Goal: Transaction & Acquisition: Purchase product/service

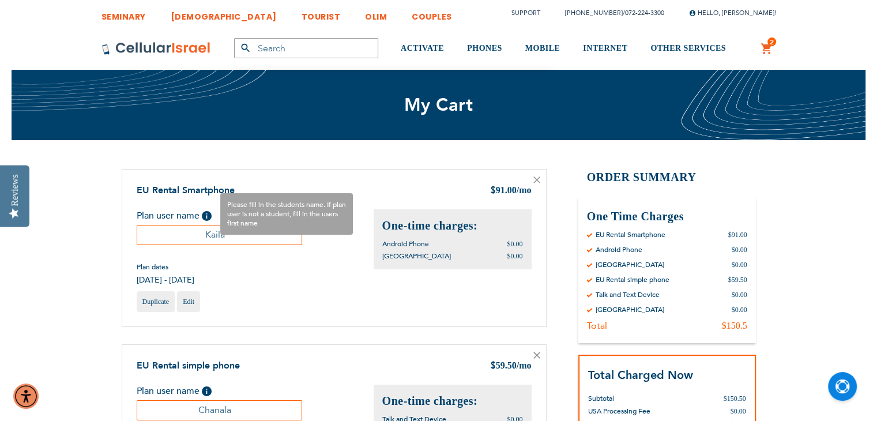
click at [206, 213] on span "Help" at bounding box center [207, 216] width 10 height 10
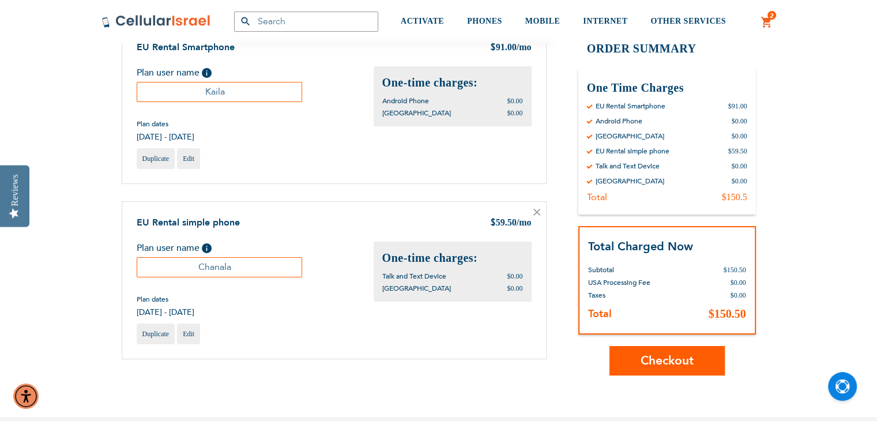
scroll to position [143, 0]
click at [692, 366] on span "Checkout" at bounding box center [666, 360] width 53 height 17
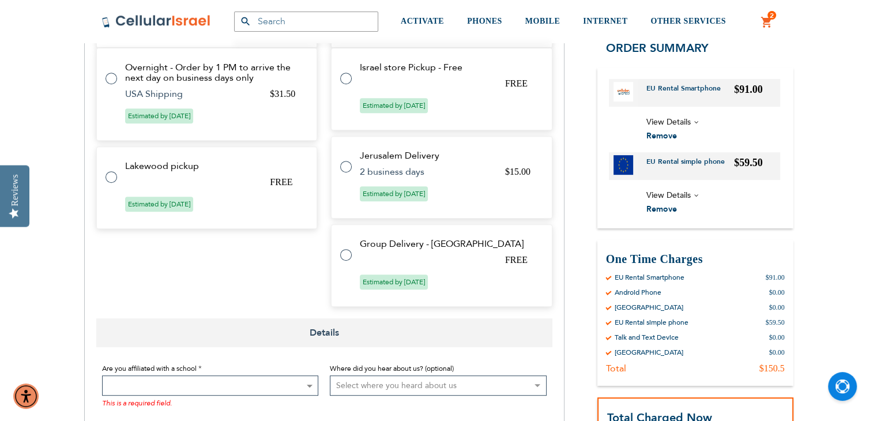
scroll to position [489, 0]
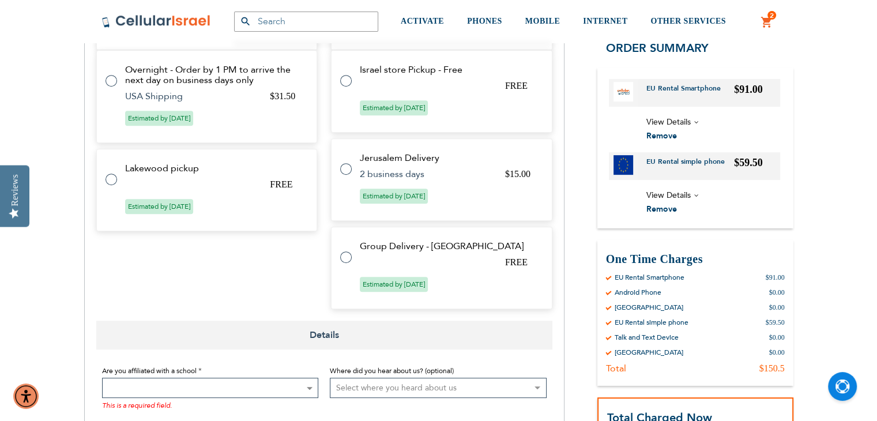
click at [696, 129] on span "View Details" at bounding box center [713, 122] width 134 height 14
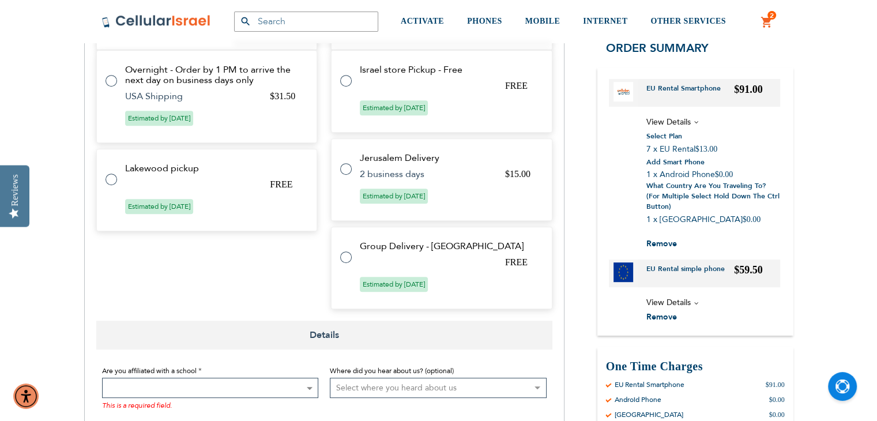
click at [694, 123] on span "View Details" at bounding box center [713, 122] width 134 height 14
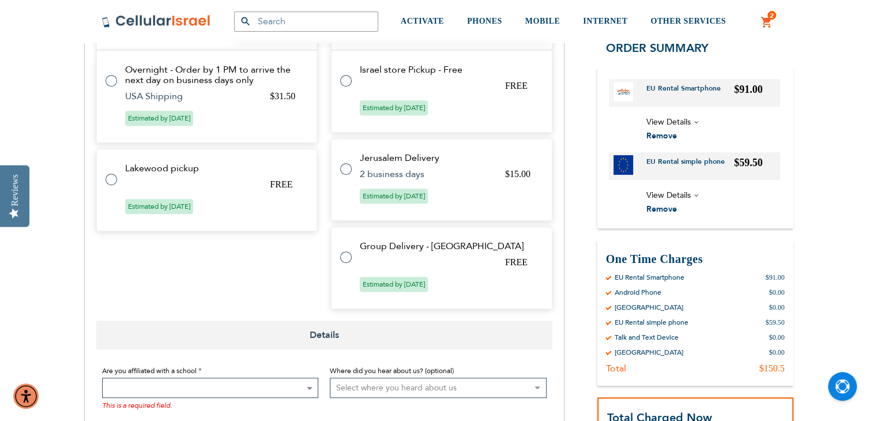
click at [696, 122] on span "View Details" at bounding box center [713, 122] width 134 height 14
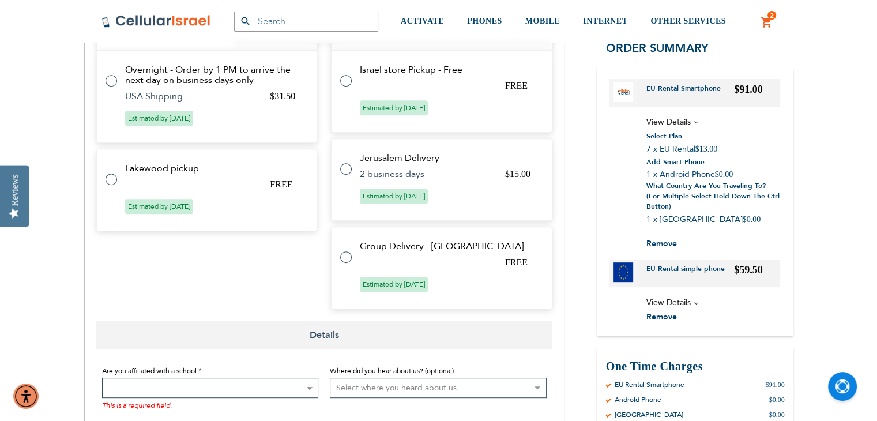
click at [697, 120] on span "View Details" at bounding box center [713, 122] width 134 height 14
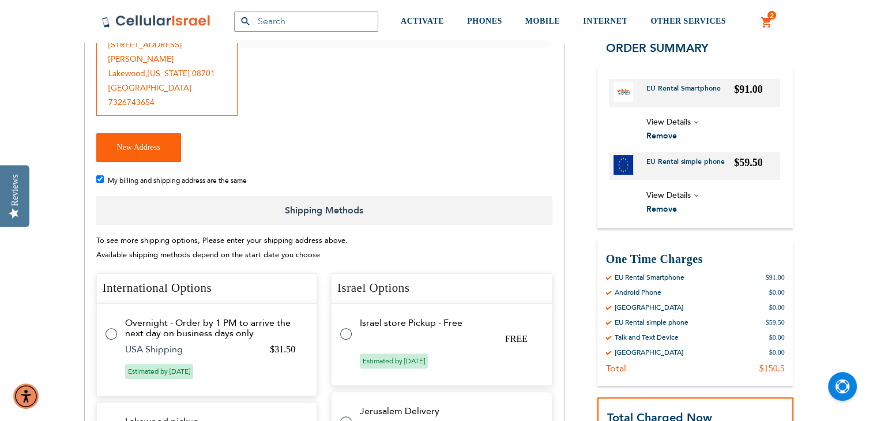
scroll to position [233, 0]
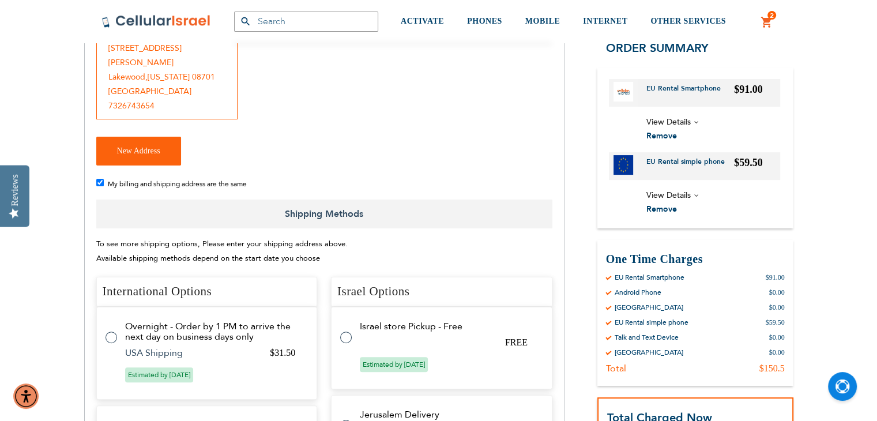
click at [97, 179] on input "My billing and shipping address are the same" at bounding box center [99, 182] width 7 height 7
checkbox input "false"
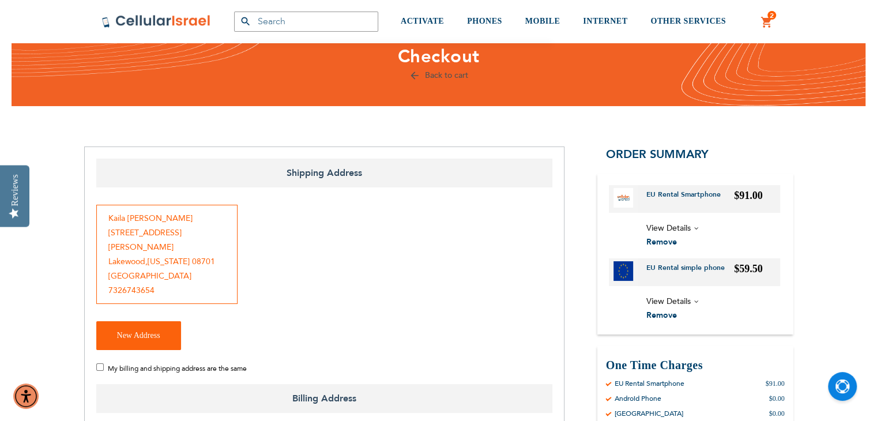
scroll to position [46, 0]
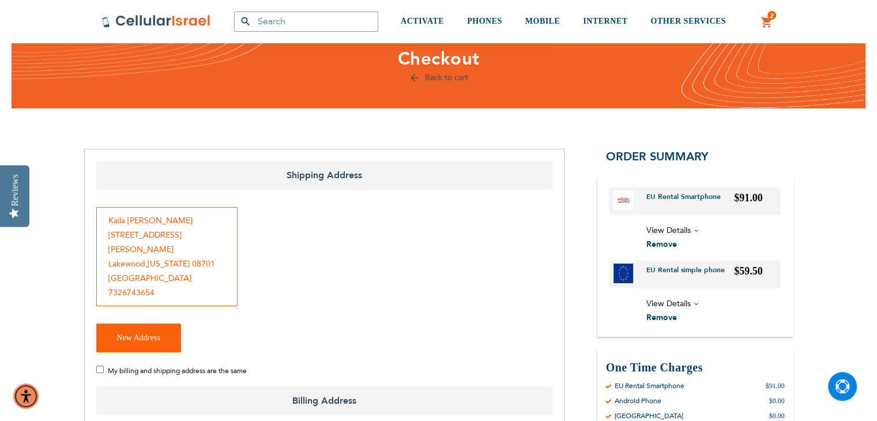
click at [771, 16] on span "2" at bounding box center [772, 15] width 4 height 9
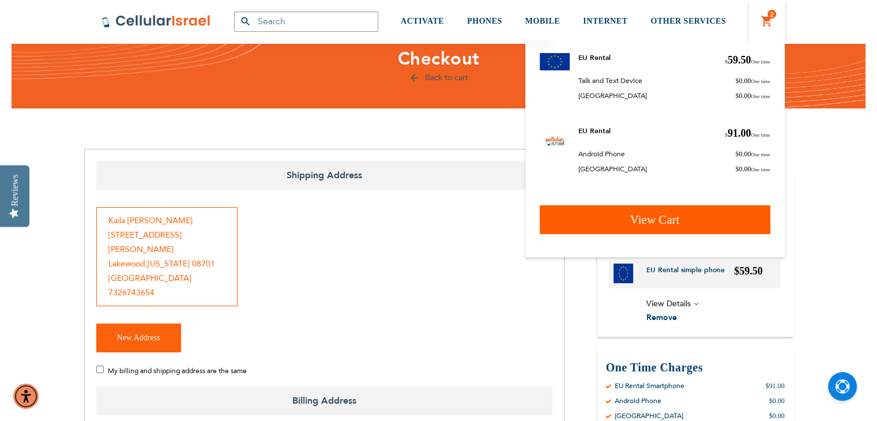
click at [657, 222] on span "View Cart" at bounding box center [655, 220] width 50 height 14
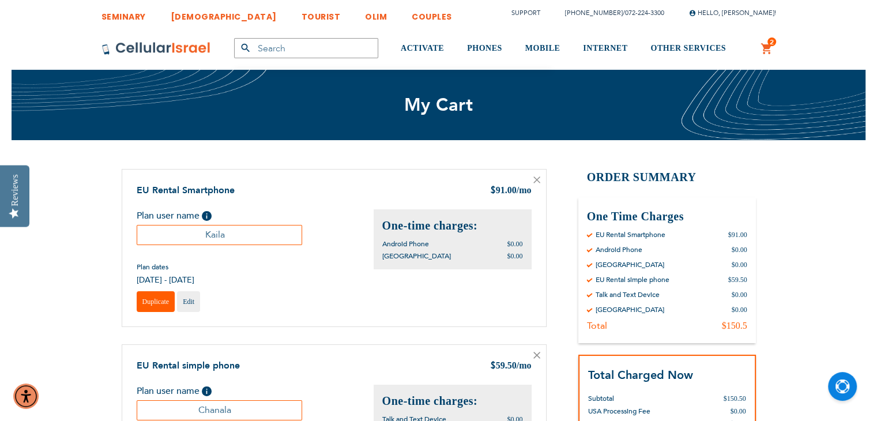
click at [150, 302] on span "Duplicate" at bounding box center [155, 301] width 27 height 8
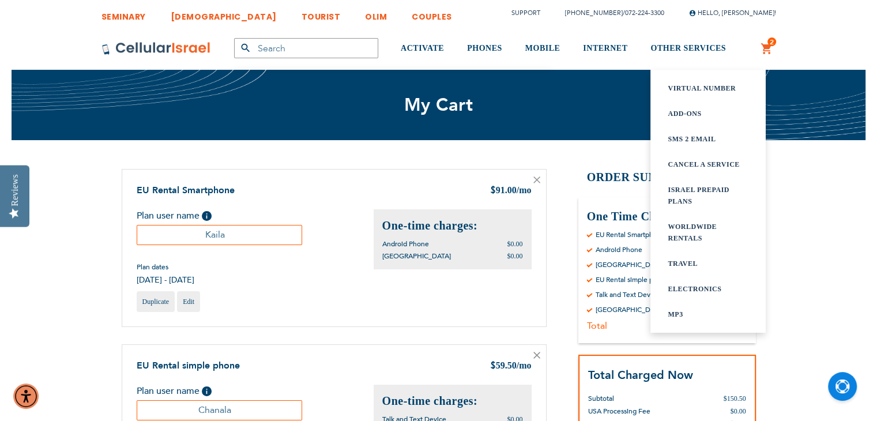
click at [688, 228] on link "WORLDWIDE rentals" at bounding box center [708, 232] width 81 height 23
